Goal: Task Accomplishment & Management: Use online tool/utility

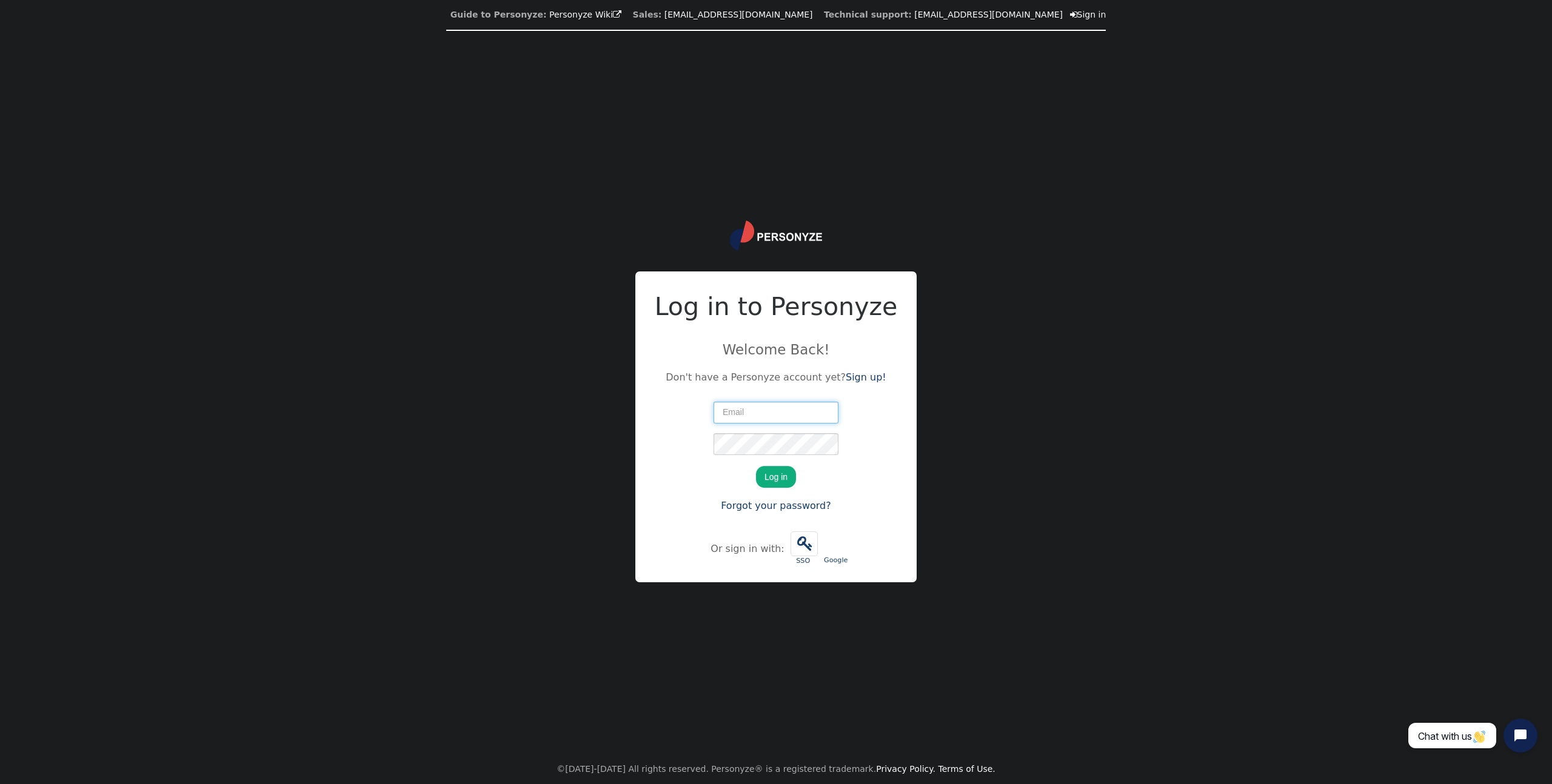
type input "mark@lightmangroup.co.uk"
click at [764, 477] on button "Log in" at bounding box center [775, 477] width 40 height 22
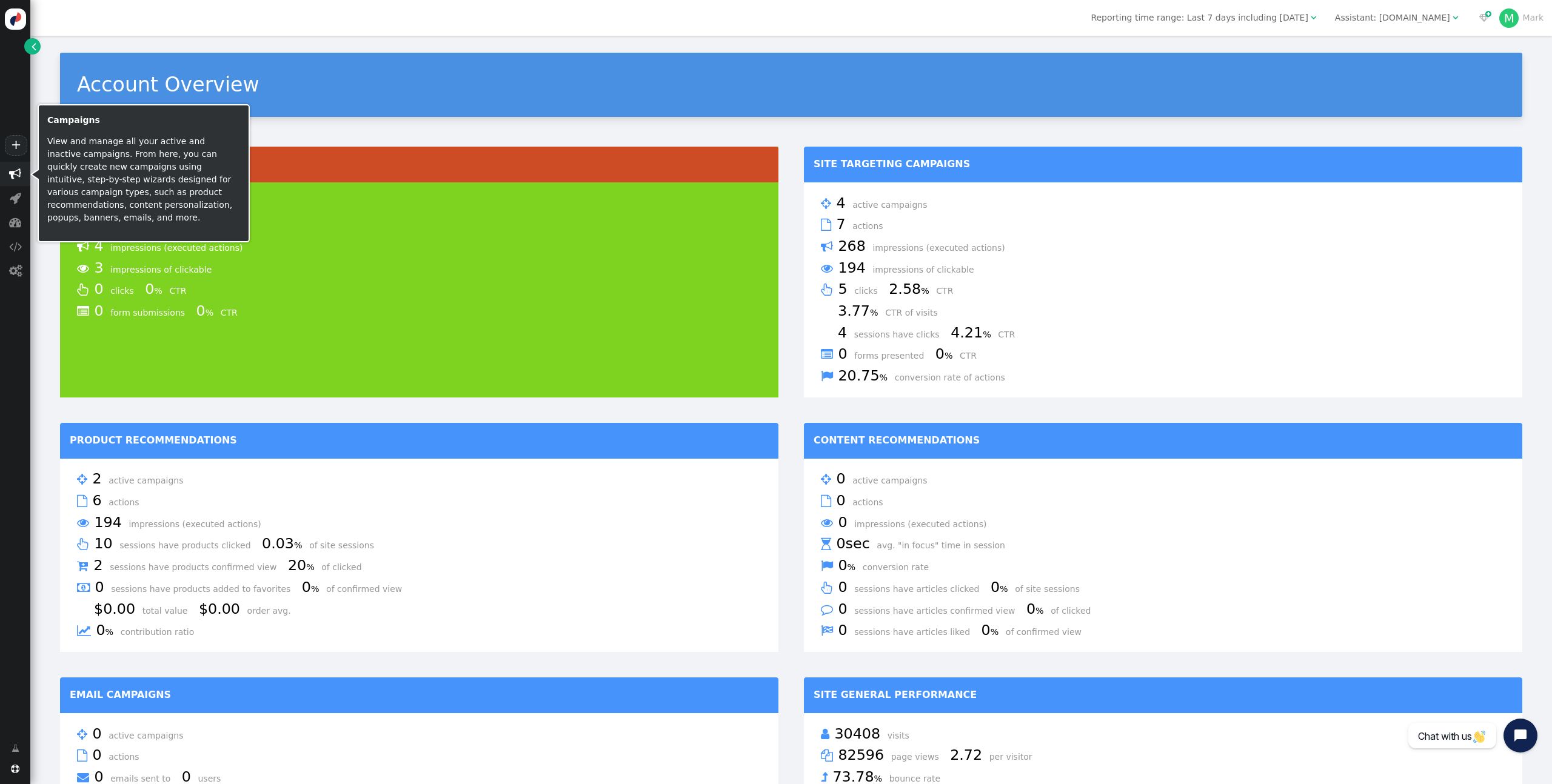
click at [20, 174] on span "" at bounding box center [15, 174] width 12 height 12
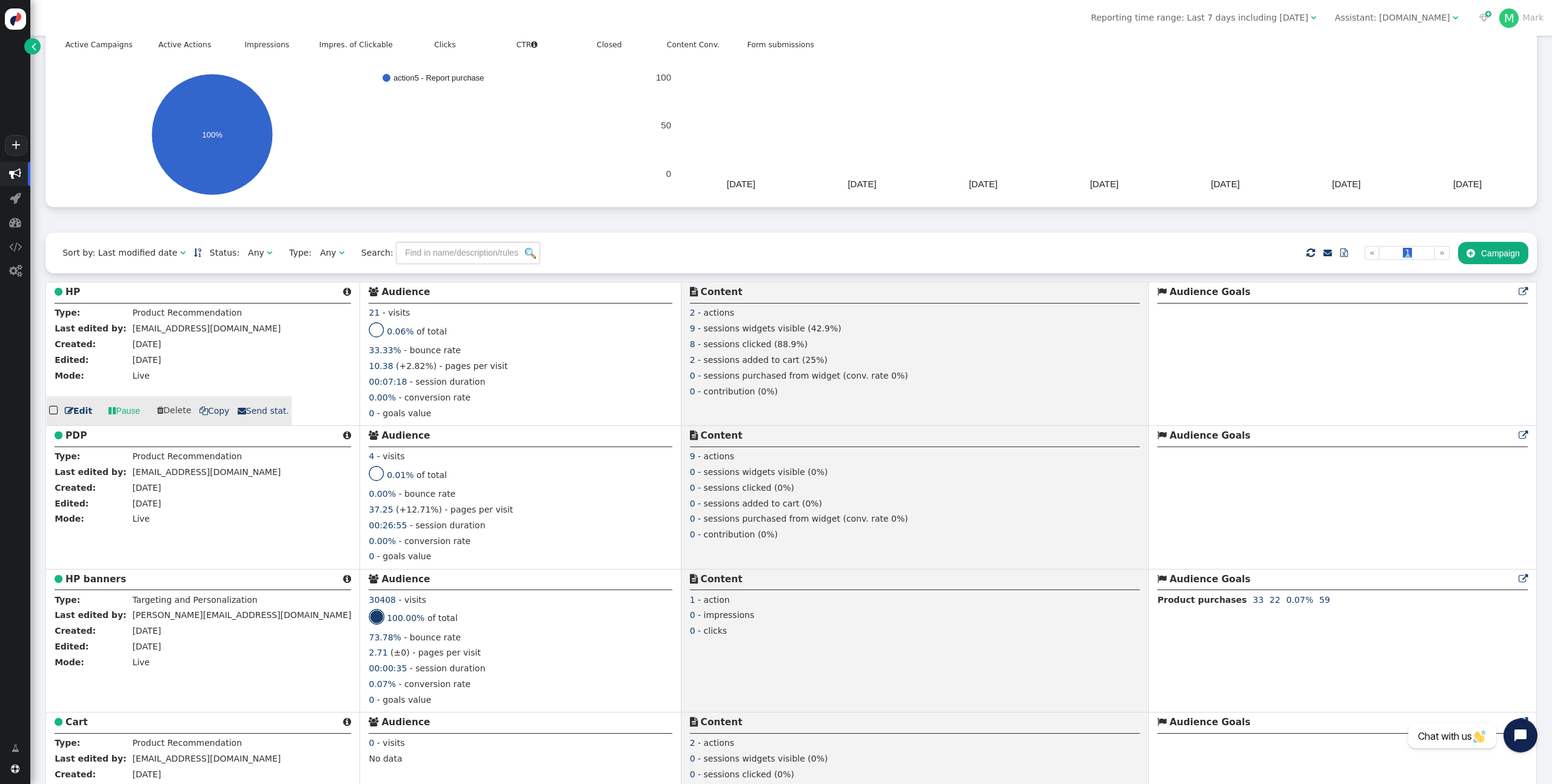
scroll to position [99, 0]
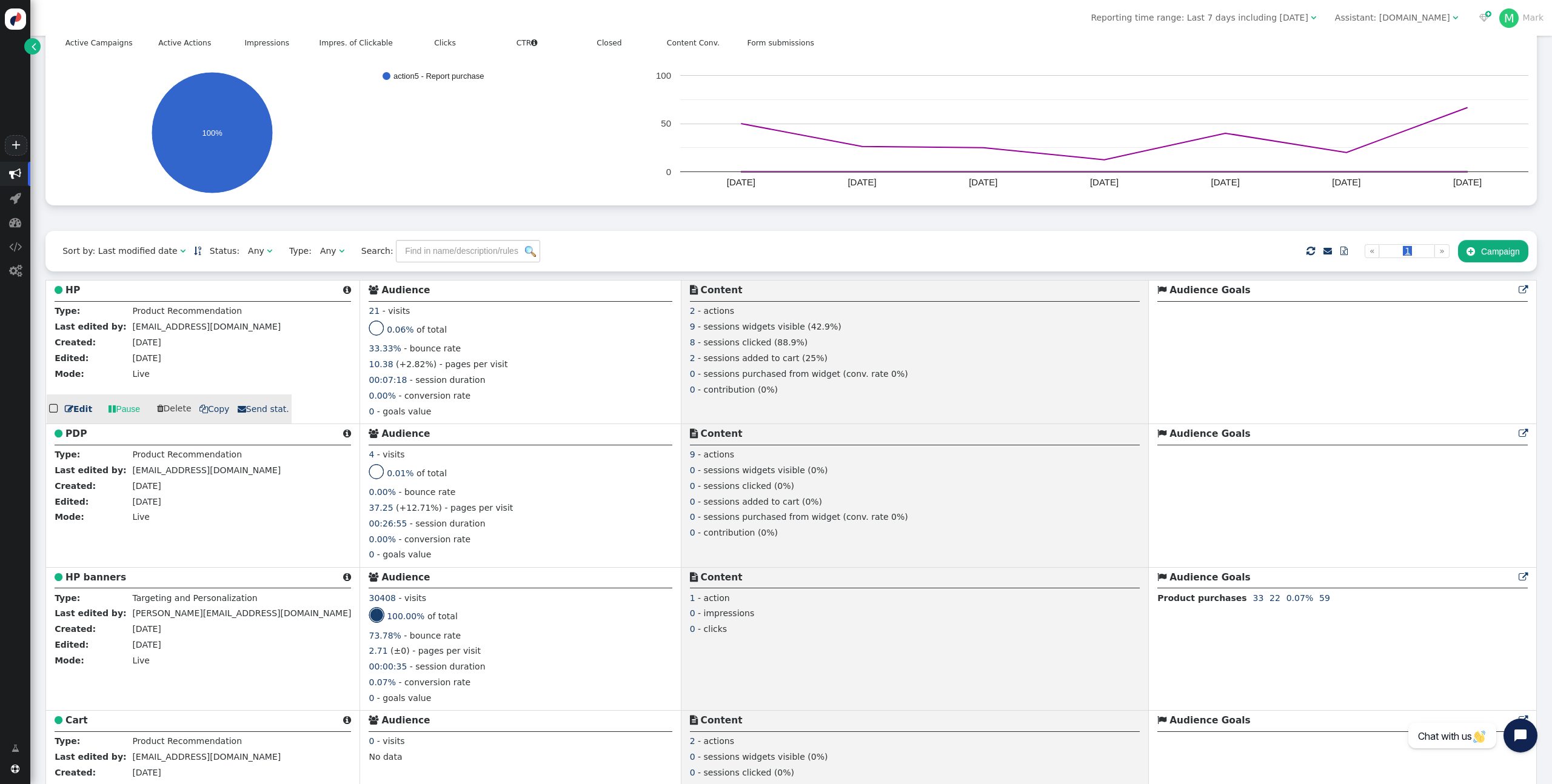
click at [78, 416] on link " Edit" at bounding box center [79, 409] width 27 height 13
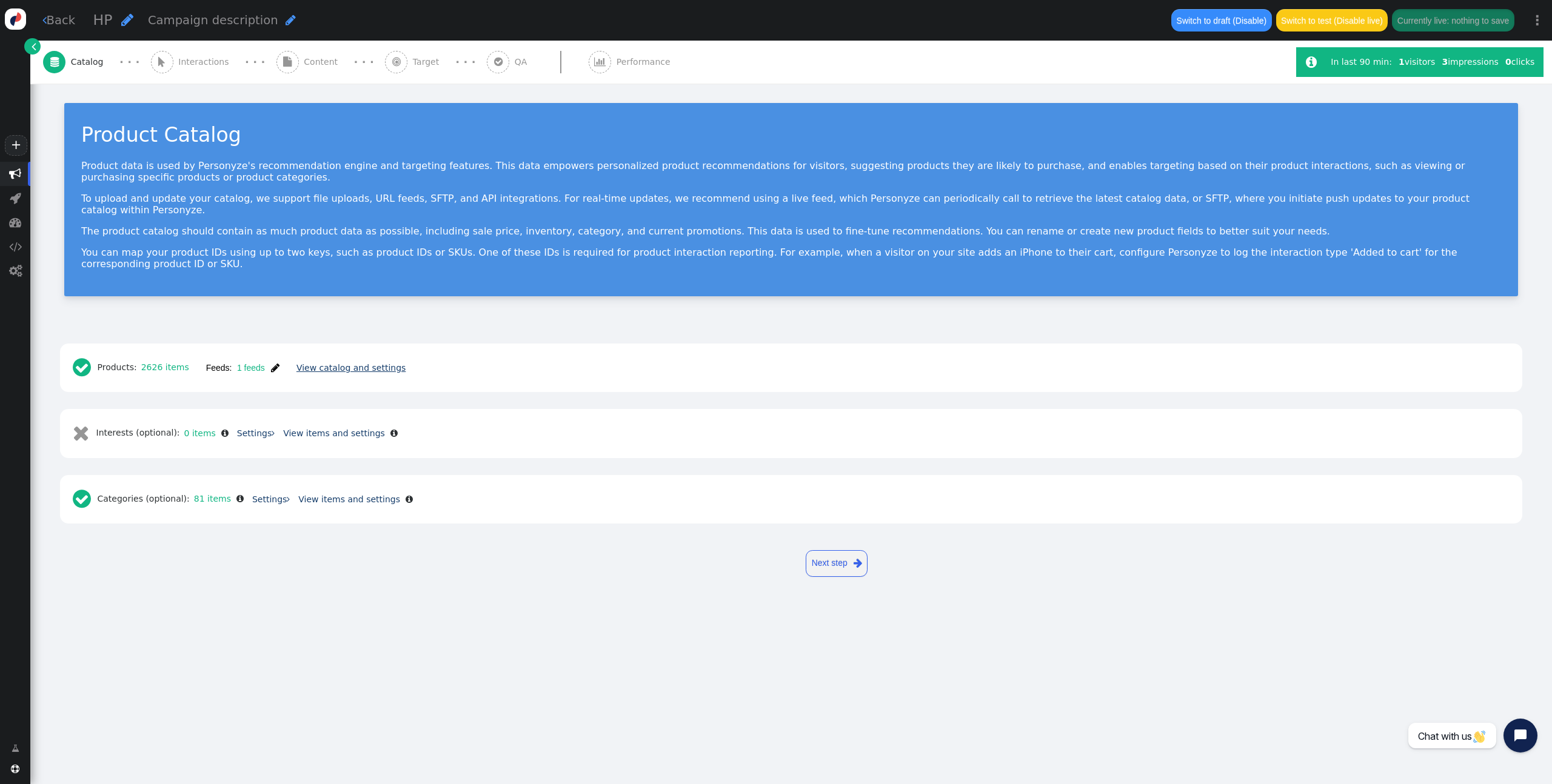
click at [362, 363] on link "View catalog and settings" at bounding box center [351, 368] width 109 height 9
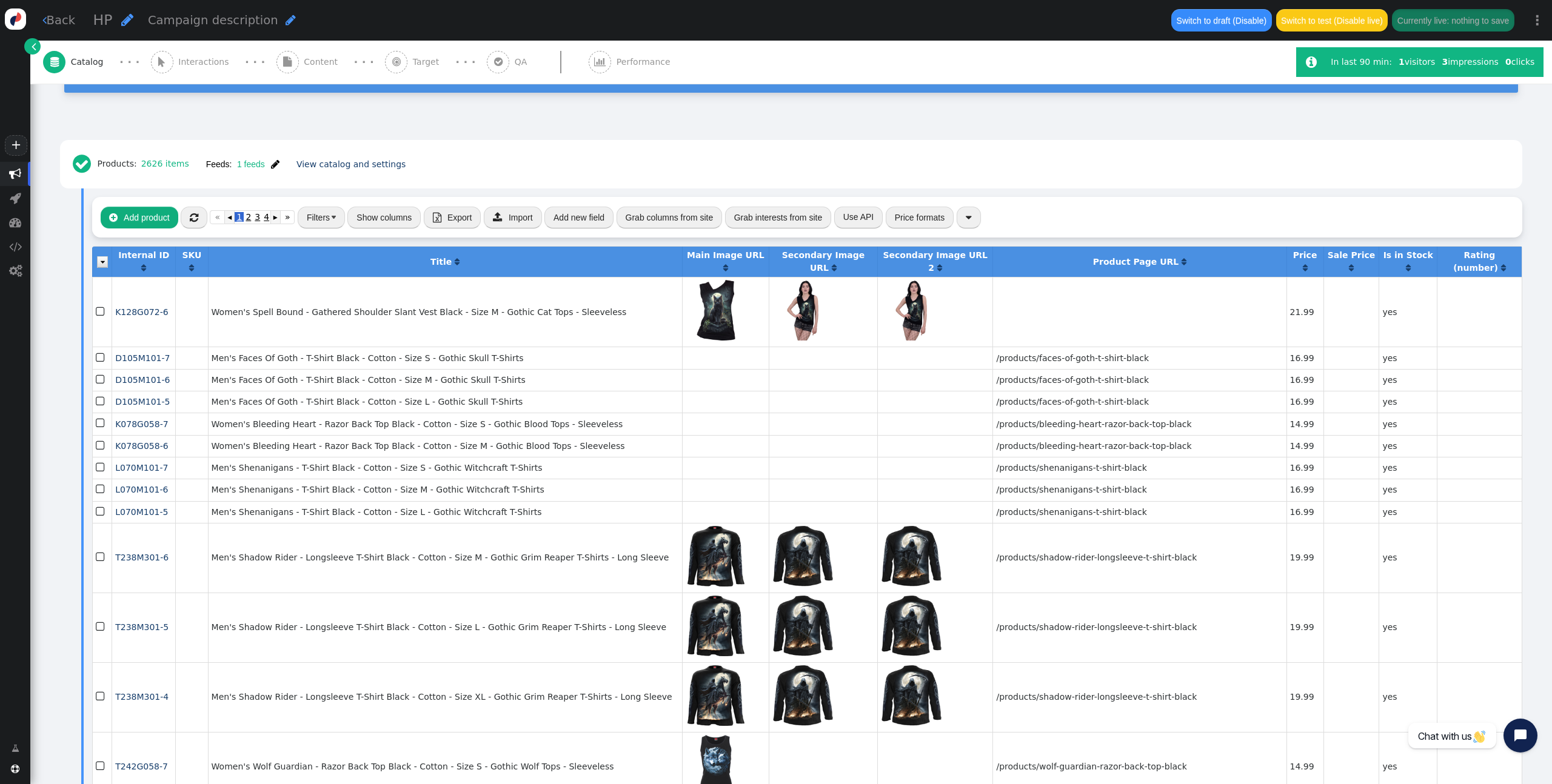
scroll to position [212, 0]
